Goal: Information Seeking & Learning: Find specific fact

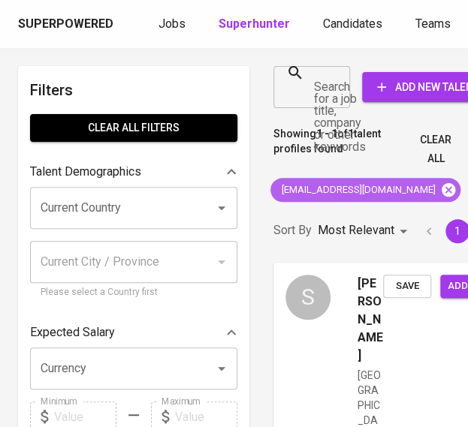
click at [440, 188] on icon at bounding box center [448, 190] width 17 height 17
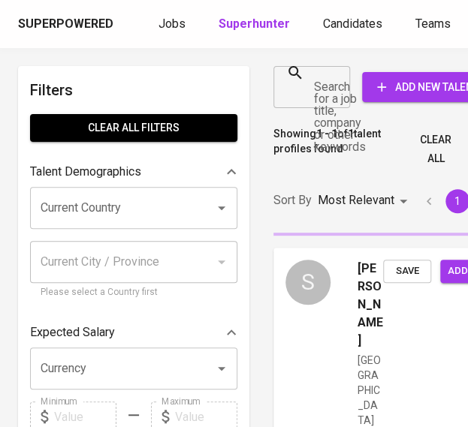
click at [315, 92] on input "Search for a job title, company or other keywords" at bounding box center [300, 87] width 41 height 29
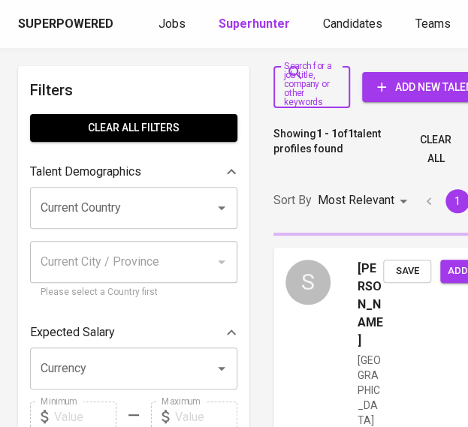
paste input "[EMAIL_ADDRESS][DOMAIN_NAME]"
type input "[EMAIL_ADDRESS][DOMAIN_NAME]"
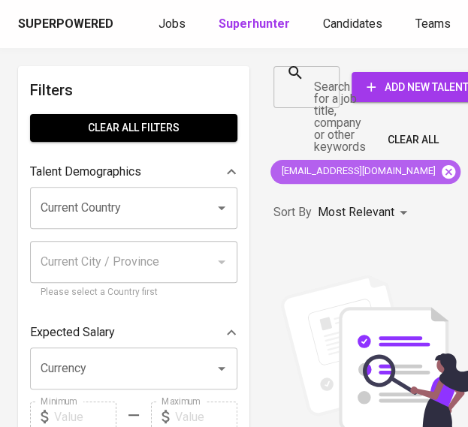
click at [442, 169] on icon at bounding box center [449, 171] width 14 height 14
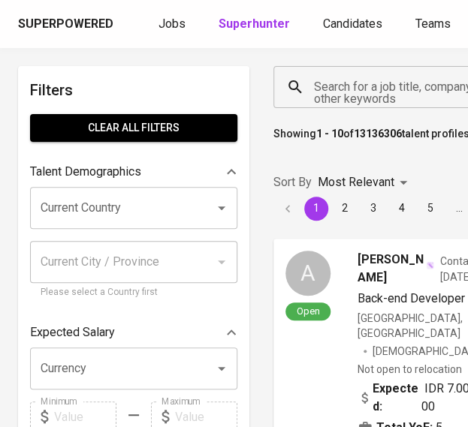
click at [327, 86] on input "Search for a job title, company or other keywords" at bounding box center [391, 87] width 162 height 29
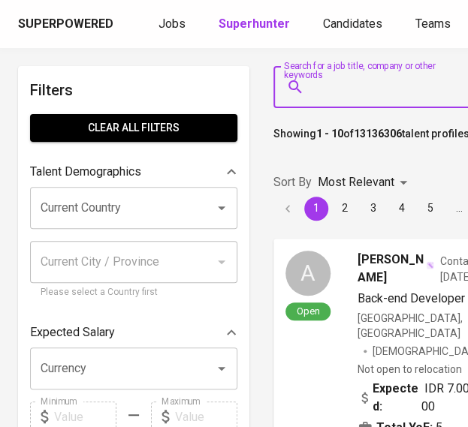
paste input "[EMAIL_ADDRESS][DOMAIN_NAME]"
type input "[EMAIL_ADDRESS][DOMAIN_NAME]"
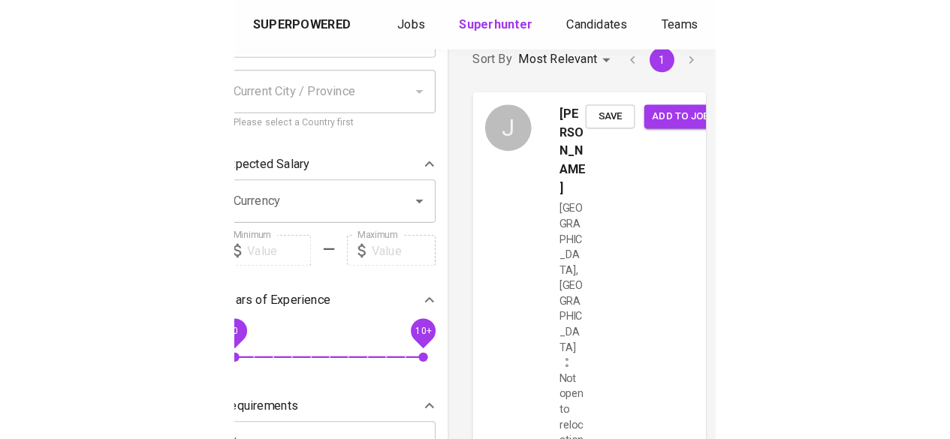
scroll to position [173, 0]
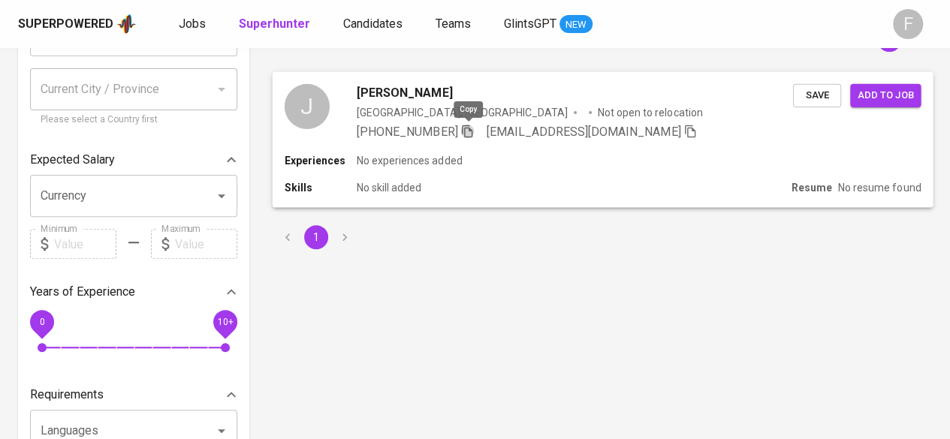
click at [470, 133] on icon "button" at bounding box center [467, 131] width 14 height 14
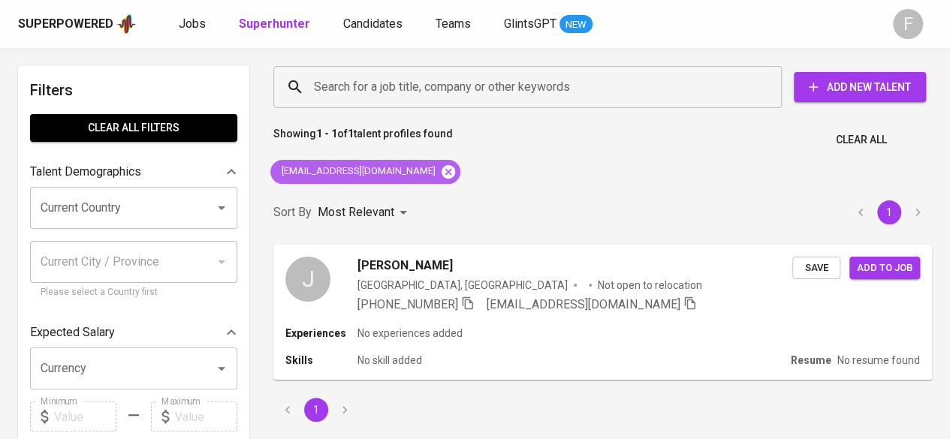
click at [442, 167] on icon at bounding box center [449, 171] width 14 height 14
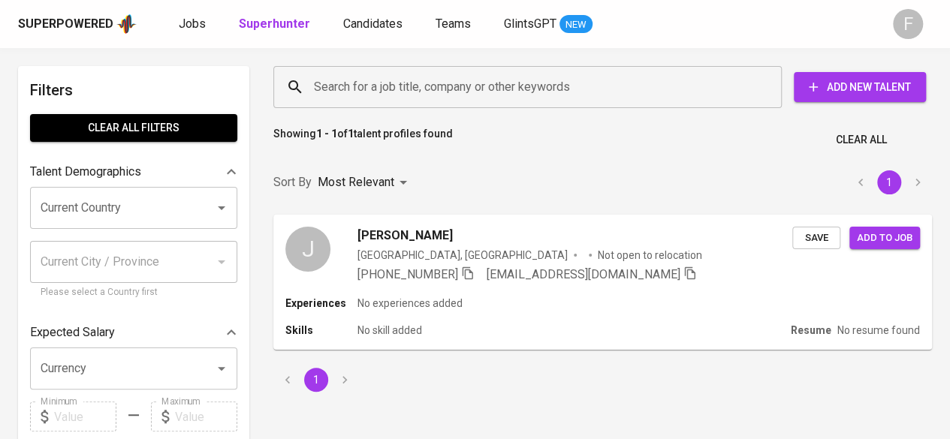
click at [439, 88] on input "Search for a job title, company or other keywords" at bounding box center [531, 87] width 442 height 29
paste input "[EMAIL_ADDRESS][DOMAIN_NAME]"
type input "[EMAIL_ADDRESS][DOMAIN_NAME]"
click at [455, 95] on input "[EMAIL_ADDRESS][DOMAIN_NAME]" at bounding box center [531, 87] width 442 height 29
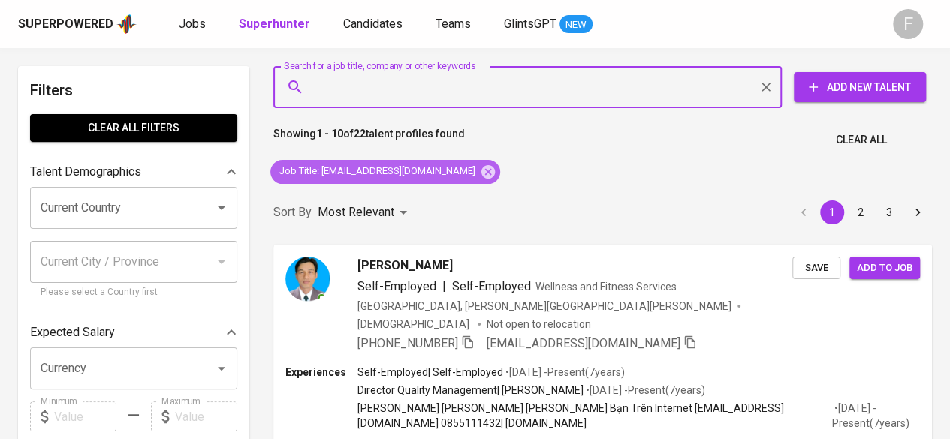
drag, startPoint x: 438, startPoint y: 172, endPoint x: 475, endPoint y: 88, distance: 91.8
click at [478, 172] on icon at bounding box center [488, 171] width 14 height 14
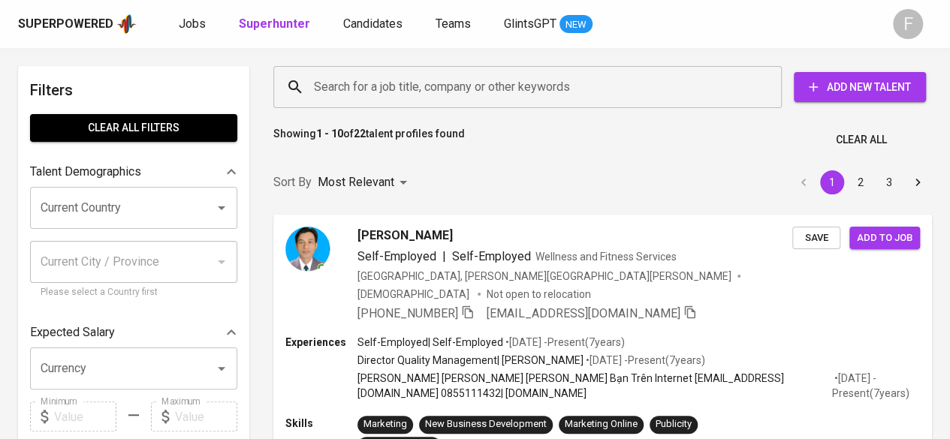
click at [475, 88] on input "Search for a job title, company or other keywords" at bounding box center [531, 87] width 442 height 29
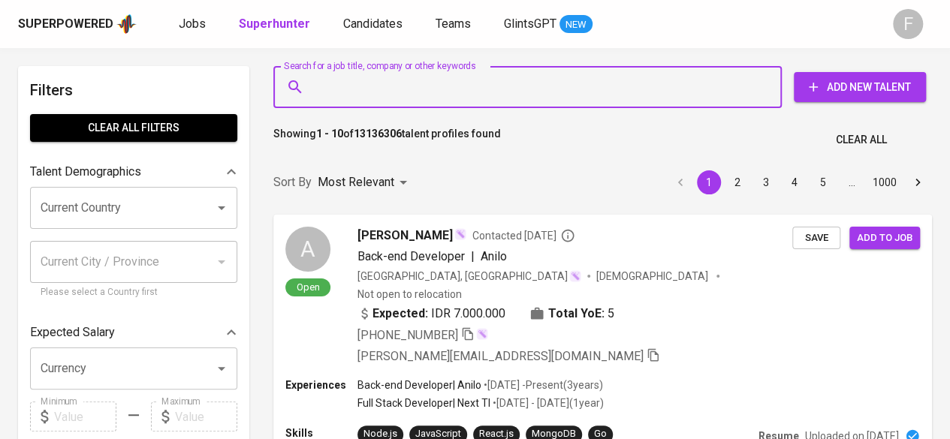
paste input "[EMAIL_ADDRESS][DOMAIN_NAME]"
type input "[EMAIL_ADDRESS][DOMAIN_NAME]"
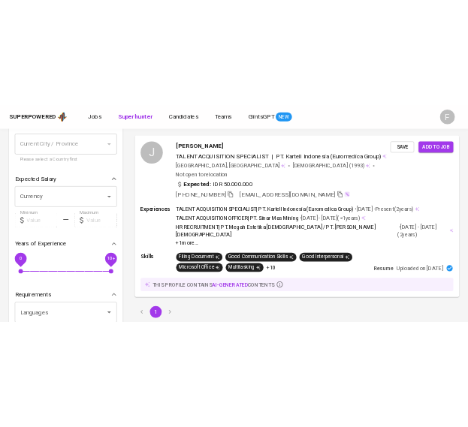
scroll to position [183, 0]
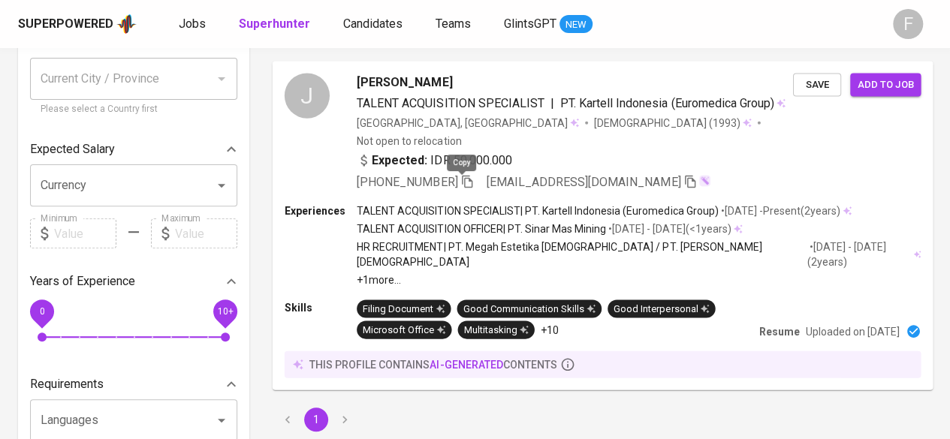
click at [464, 185] on icon "button" at bounding box center [467, 181] width 14 height 14
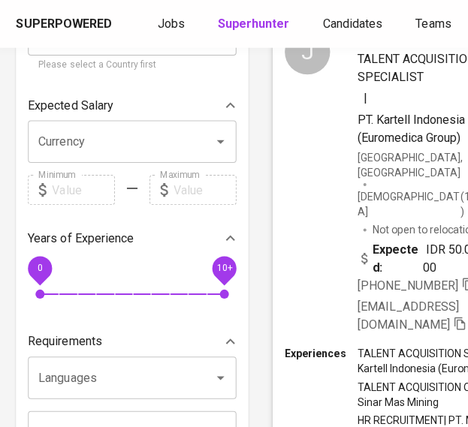
scroll to position [0, 0]
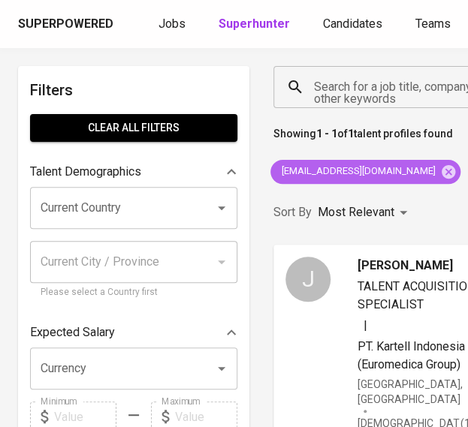
drag, startPoint x: 398, startPoint y: 176, endPoint x: 372, endPoint y: 95, distance: 85.0
click at [442, 174] on icon at bounding box center [449, 171] width 14 height 14
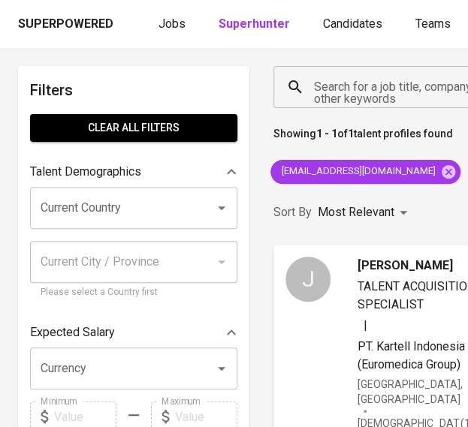
click at [373, 95] on input "Search for a job title, company or other keywords" at bounding box center [384, 87] width 149 height 29
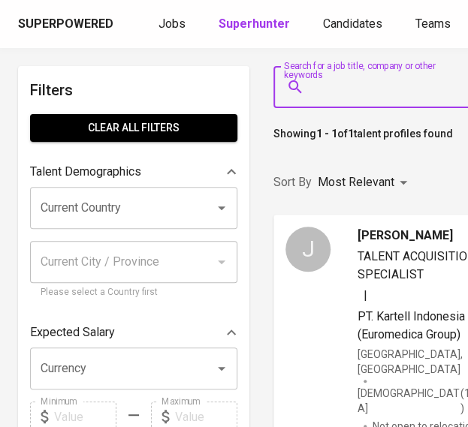
paste input "[EMAIL_ADDRESS][DOMAIN_NAME]"
type input "[EMAIL_ADDRESS][DOMAIN_NAME]"
